Goal: Task Accomplishment & Management: Use online tool/utility

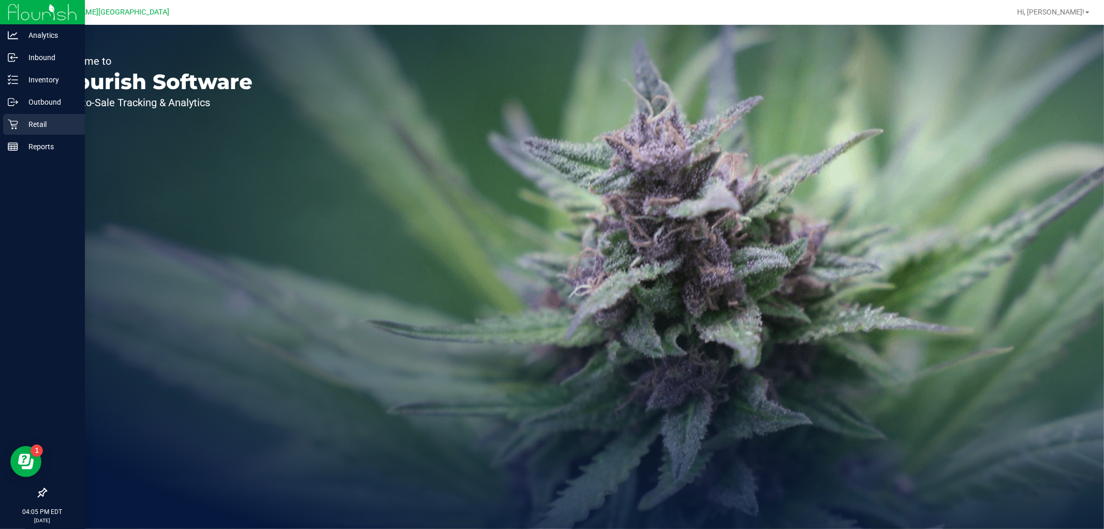
click at [30, 122] on p "Retail" at bounding box center [49, 124] width 62 height 12
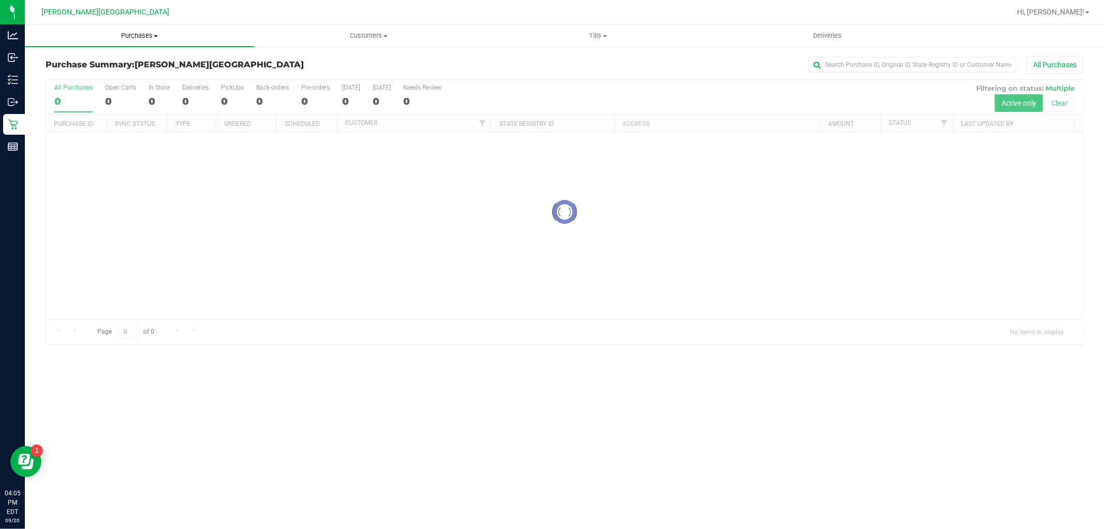
click at [136, 32] on span "Purchases" at bounding box center [139, 35] width 229 height 9
click at [87, 69] on li "Fulfillment" at bounding box center [139, 75] width 229 height 12
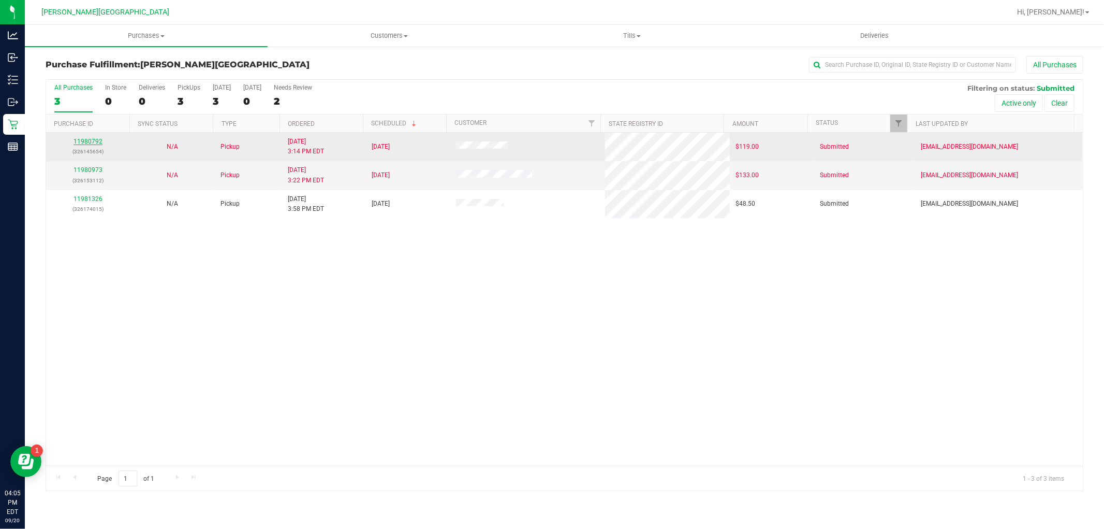
click at [91, 141] on link "11980792" at bounding box center [88, 141] width 29 height 7
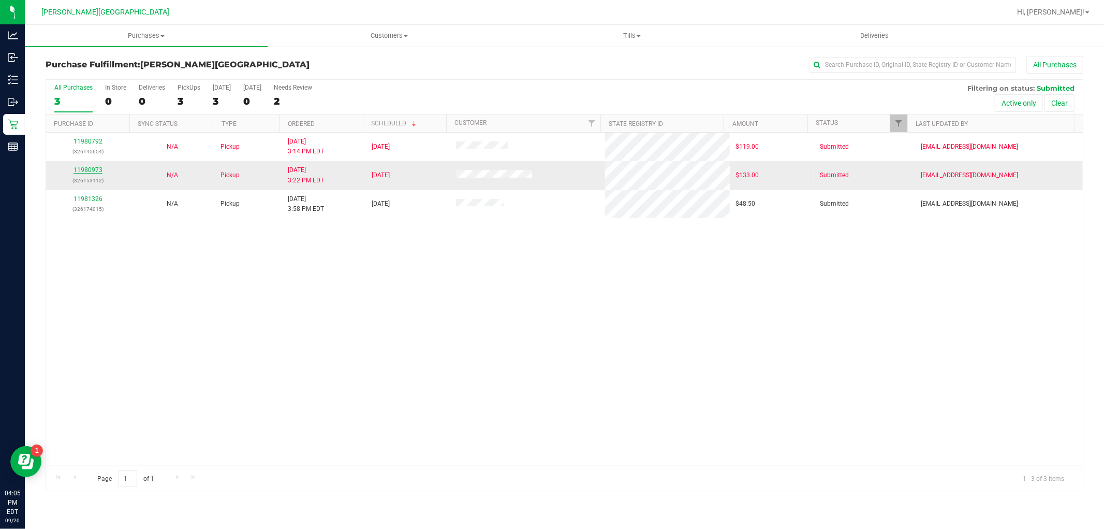
click at [91, 168] on link "11980973" at bounding box center [88, 169] width 29 height 7
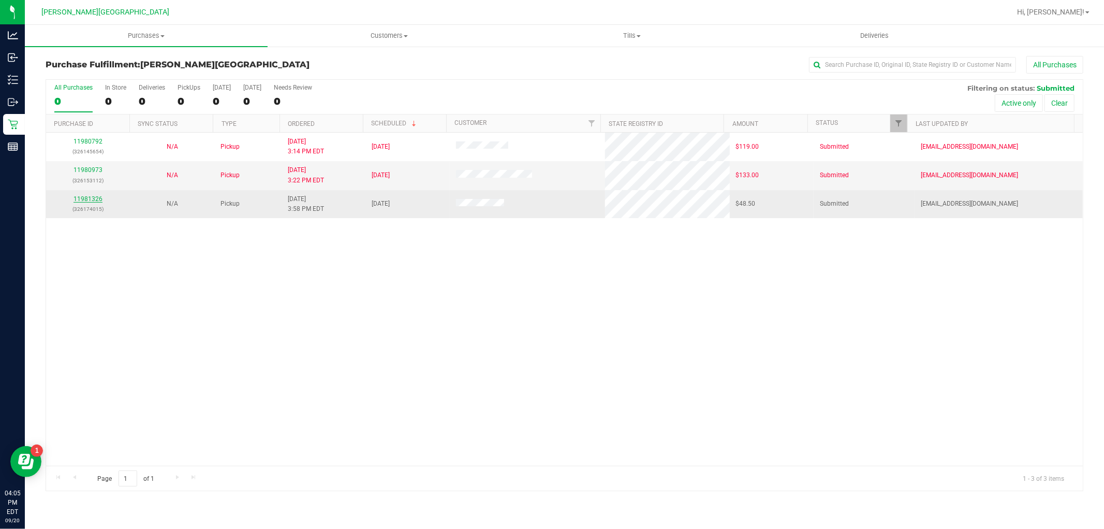
click at [94, 199] on link "11981326" at bounding box center [88, 198] width 29 height 7
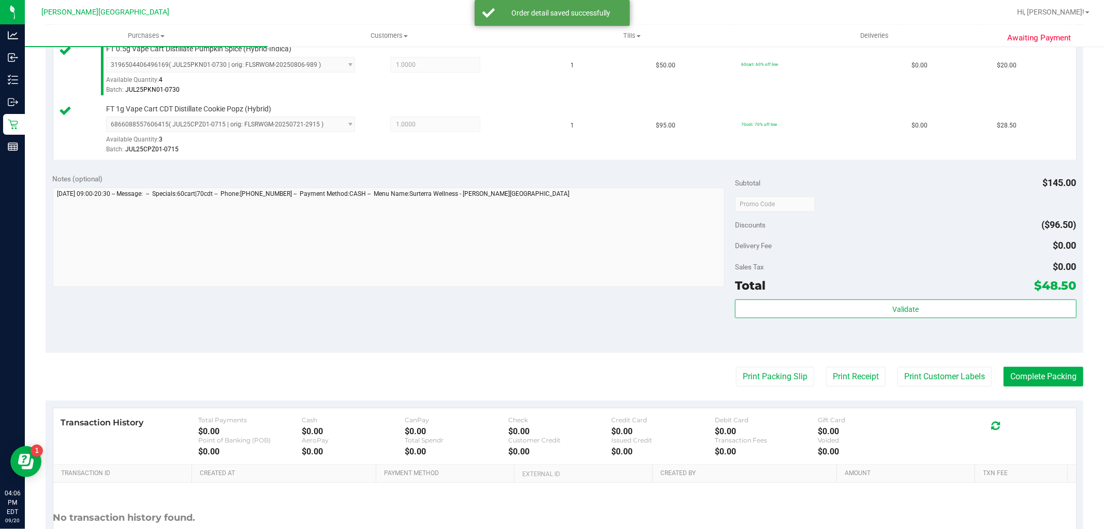
scroll to position [379, 0]
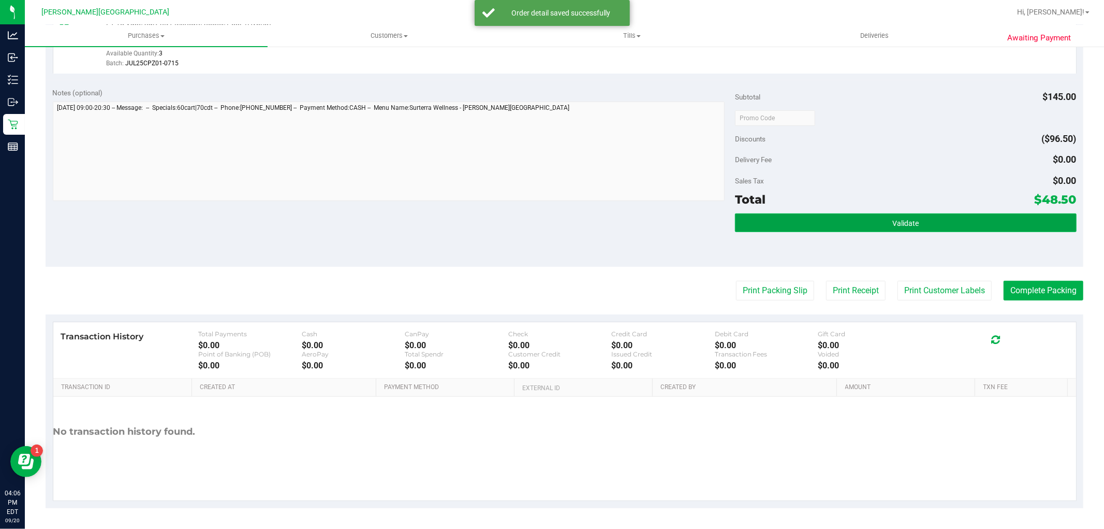
click at [818, 214] on button "Validate" at bounding box center [905, 222] width 341 height 19
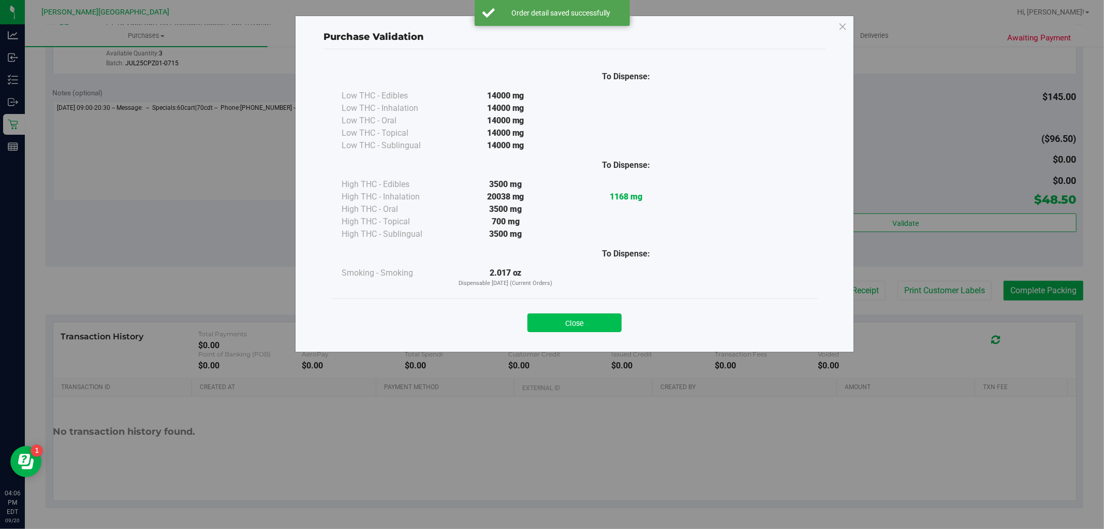
click at [596, 324] on button "Close" at bounding box center [574, 322] width 94 height 19
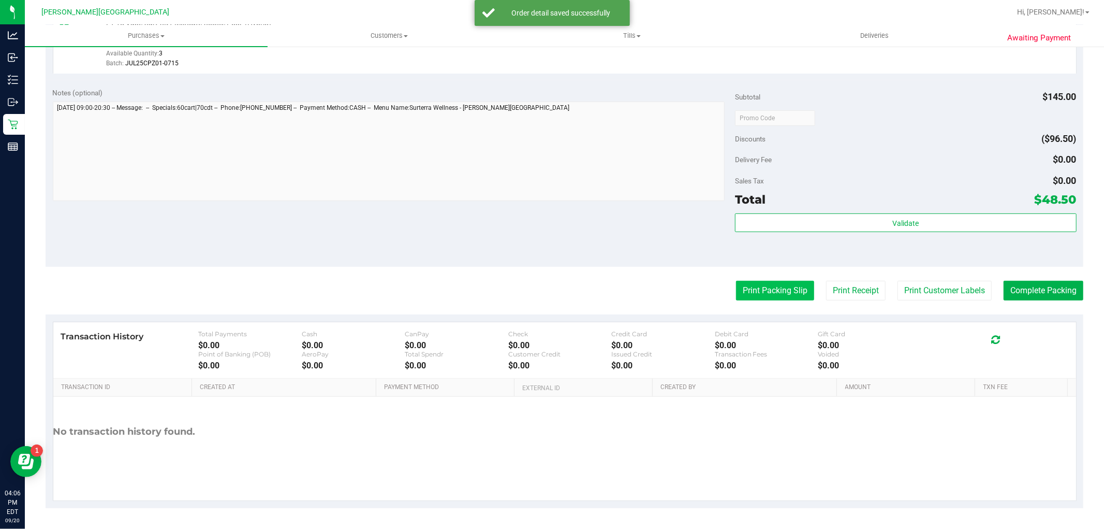
click at [756, 291] on button "Print Packing Slip" at bounding box center [775, 291] width 78 height 20
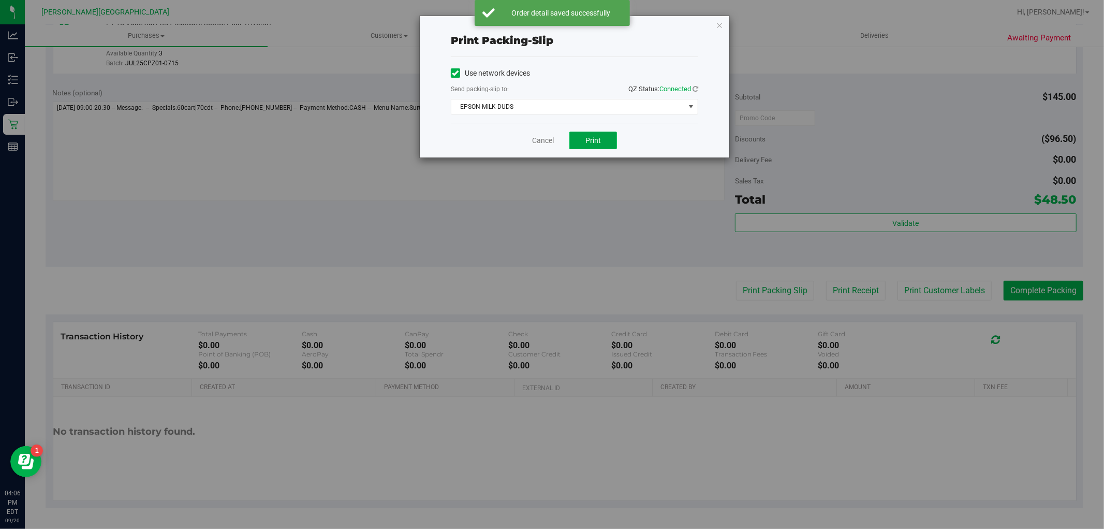
click at [606, 136] on button "Print" at bounding box center [593, 140] width 48 height 18
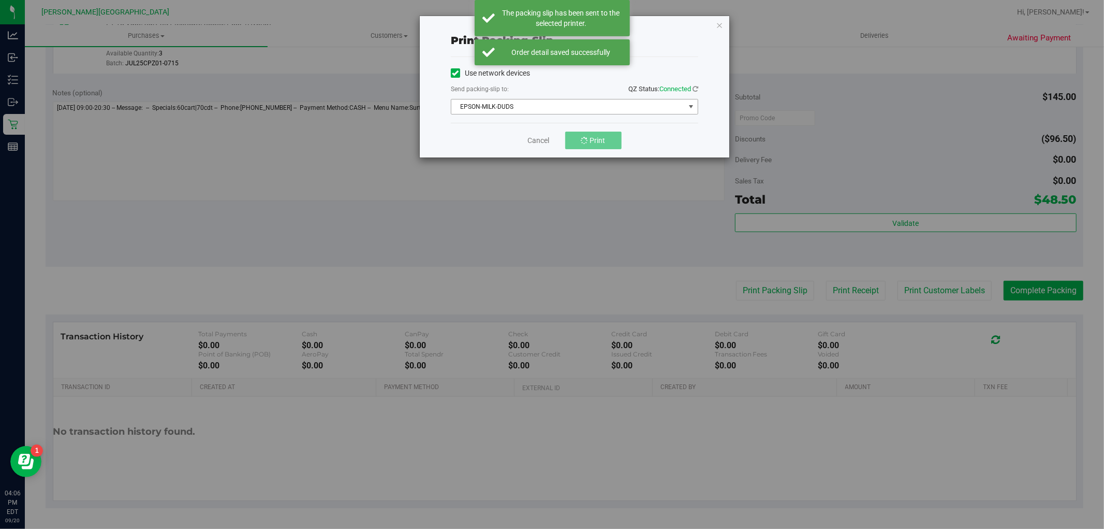
click at [608, 104] on span "EPSON-MILK-DUDS" at bounding box center [567, 106] width 233 height 14
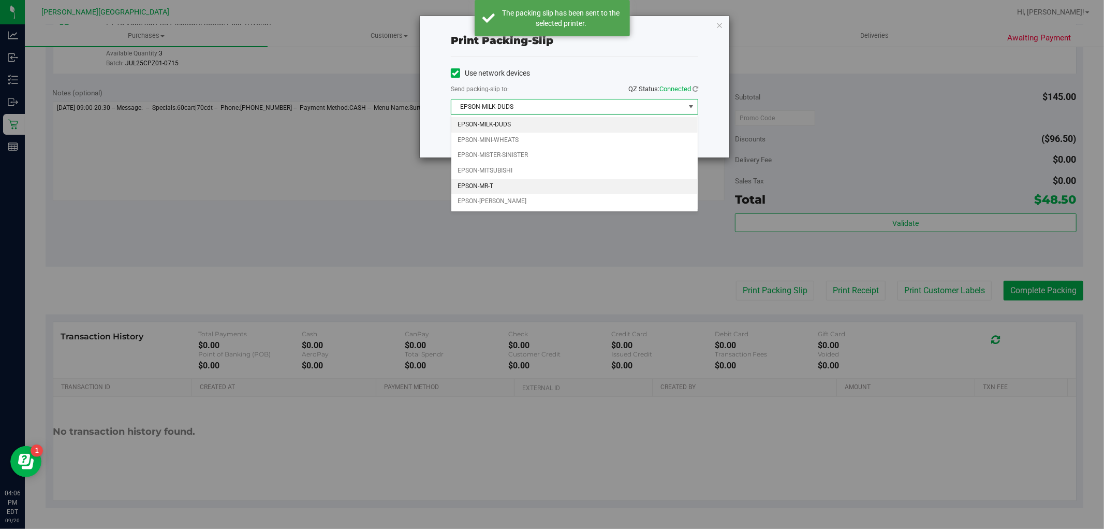
click at [535, 189] on li "EPSON-MR-T" at bounding box center [574, 187] width 246 height 16
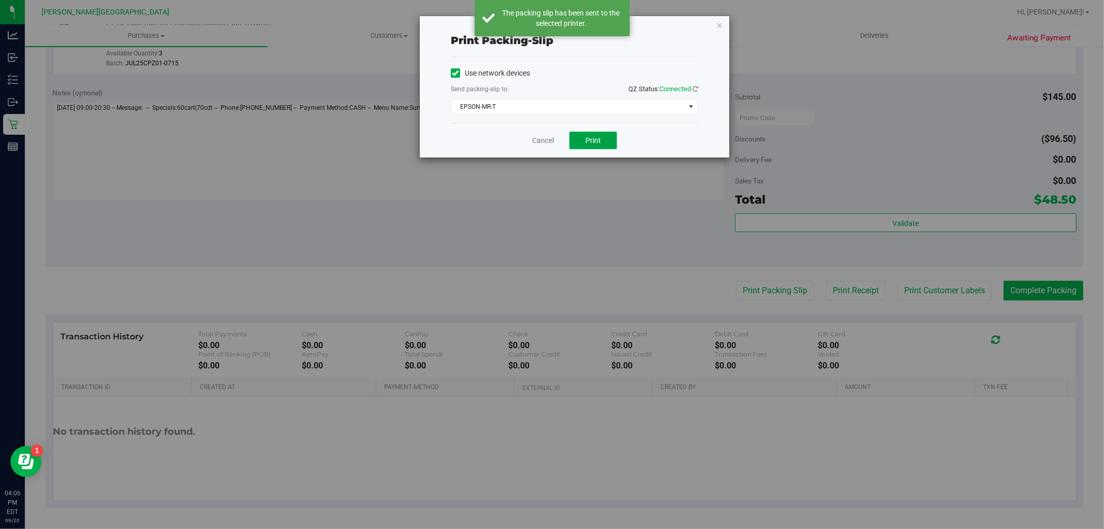
click at [596, 139] on span "Print" at bounding box center [593, 140] width 16 height 8
drag, startPoint x: 721, startPoint y: 20, endPoint x: 720, endPoint y: 26, distance: 6.2
click at [721, 20] on icon "button" at bounding box center [719, 25] width 7 height 12
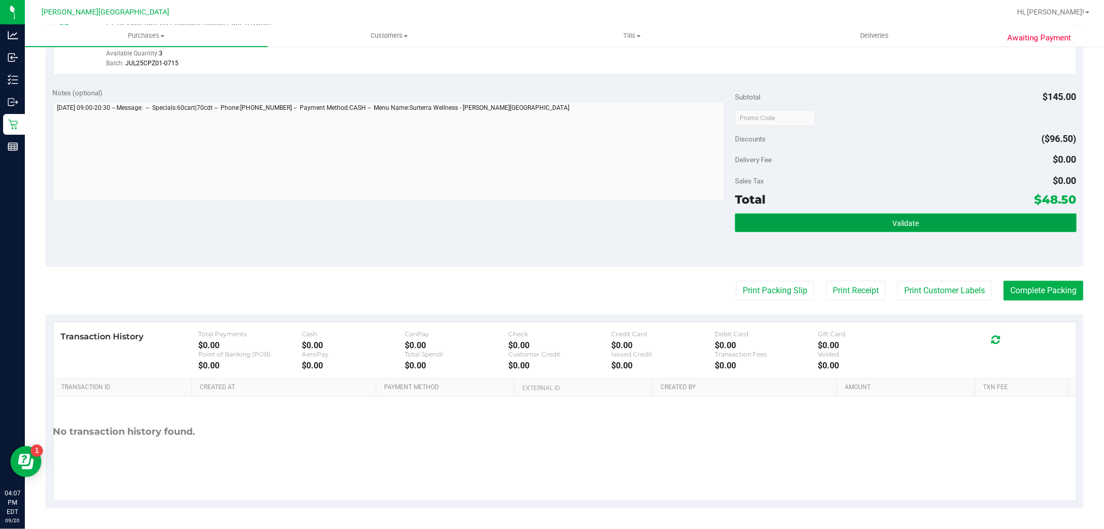
click at [903, 214] on button "Validate" at bounding box center [905, 222] width 341 height 19
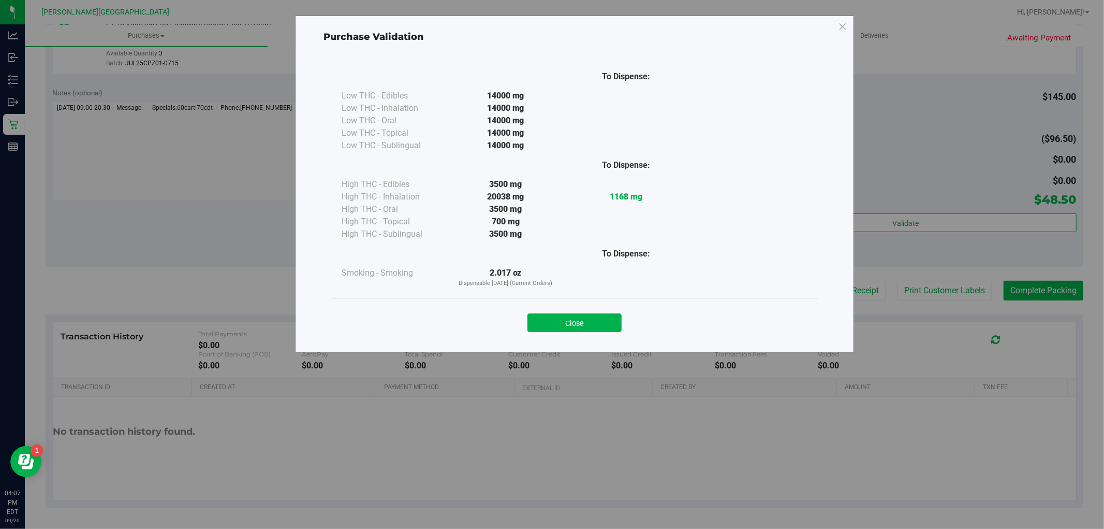
click at [614, 320] on button "Close" at bounding box center [574, 322] width 94 height 19
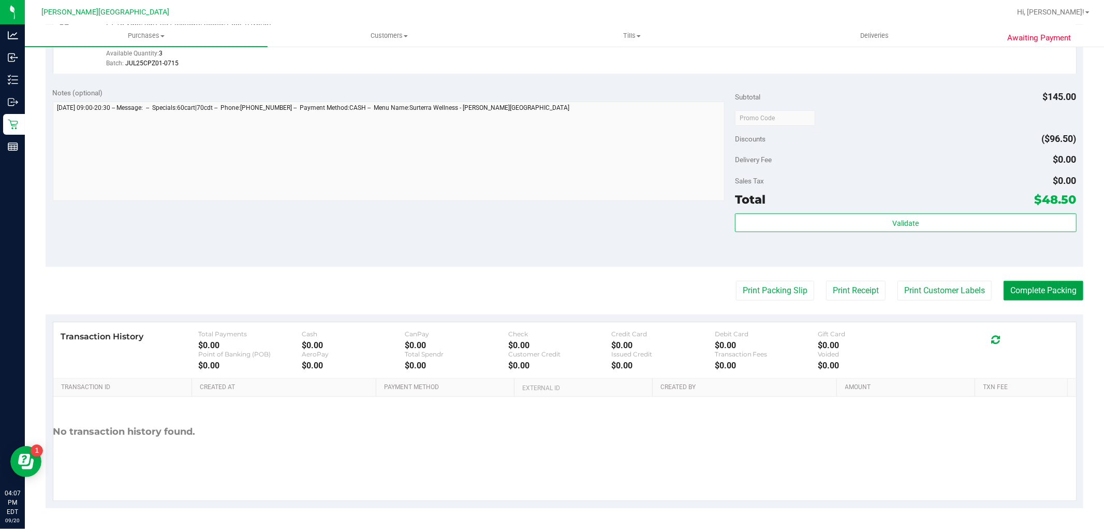
click at [1038, 291] on button "Complete Packing" at bounding box center [1044, 291] width 80 height 20
